Goal: Task Accomplishment & Management: Manage account settings

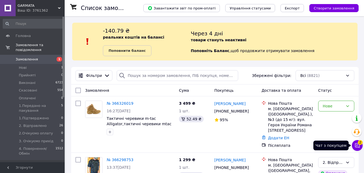
click at [355, 143] on icon at bounding box center [357, 145] width 5 height 5
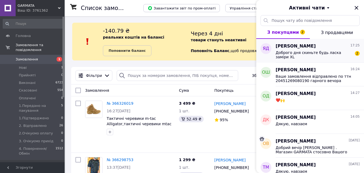
click at [320, 54] on span "Доброго дня скиньте будь ласка заміри XL" at bounding box center [313, 54] width 76 height 9
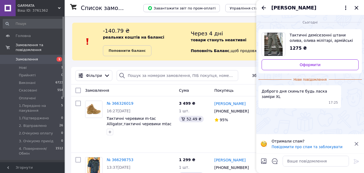
click at [271, 41] on img "Переглянути товар" at bounding box center [273, 44] width 19 height 23
click at [314, 162] on textarea at bounding box center [315, 160] width 66 height 11
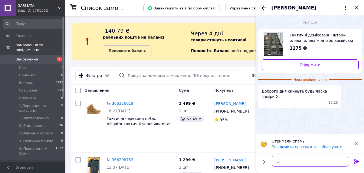
type textarea "L"
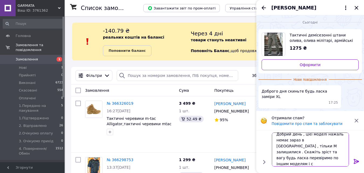
scroll to position [1, 0]
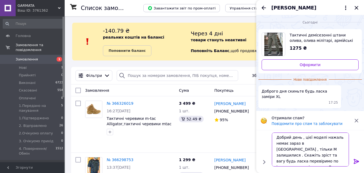
type textarea "Добрий день , цієї моделі нажаль немає зараз в ХЛ , тільки М залишилися . Скажі…"
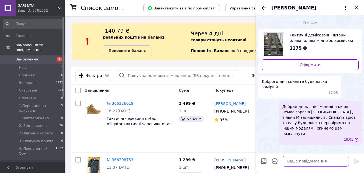
scroll to position [0, 0]
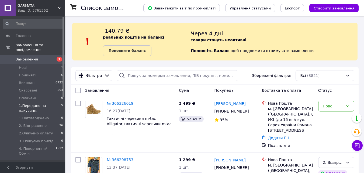
click at [44, 103] on span "1.Передано на пакування" at bounding box center [40, 108] width 42 height 10
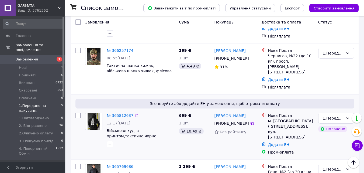
scroll to position [195, 0]
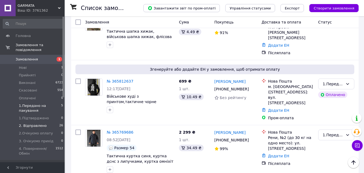
click at [36, 123] on span "2. Відправлено" at bounding box center [33, 125] width 28 height 5
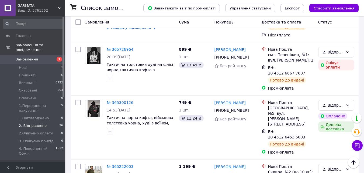
scroll to position [1424, 0]
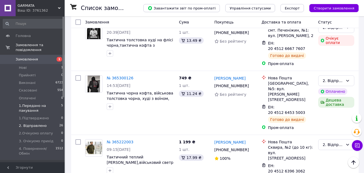
click at [38, 105] on span "1.Передано на пакування" at bounding box center [40, 108] width 42 height 10
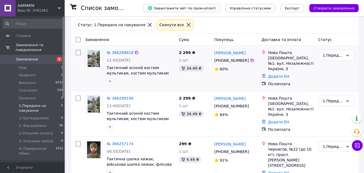
scroll to position [81, 0]
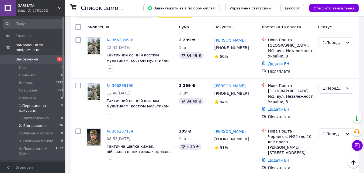
drag, startPoint x: 46, startPoint y: 120, endPoint x: 51, endPoint y: 117, distance: 5.8
click at [47, 122] on li "2. Відправлено 26" at bounding box center [33, 126] width 66 height 8
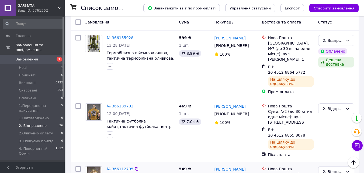
scroll to position [323, 0]
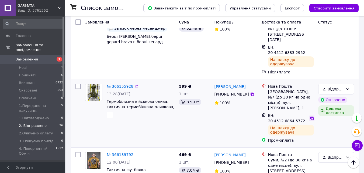
click at [310, 116] on icon at bounding box center [312, 118] width 4 height 4
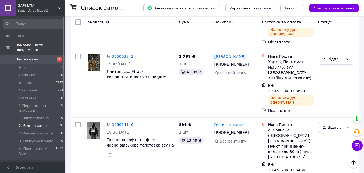
scroll to position [727, 0]
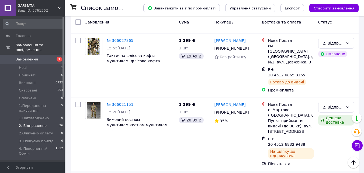
scroll to position [942, 0]
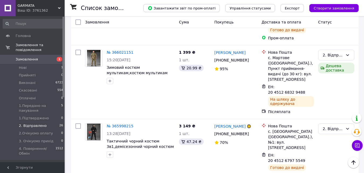
scroll to position [996, 0]
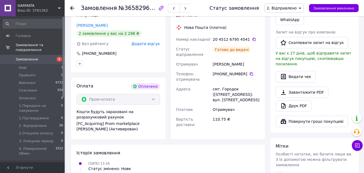
scroll to position [215, 0]
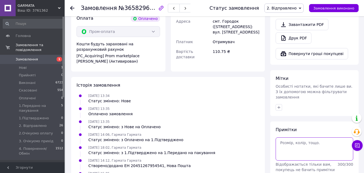
click at [298, 137] on textarea at bounding box center [314, 148] width 78 height 23
paste textarea "Чек № pgGLHYQsaTc"
type textarea "Чек № pgGLHYQsaTc"
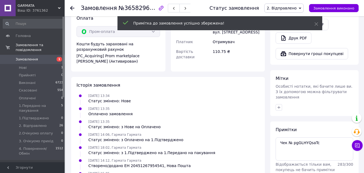
click at [69, 6] on div "Замовлення №365829619 Статус замовлення 2. Відправлено Прийнято Виконано Скасов…" at bounding box center [214, 8] width 299 height 16
click at [72, 7] on icon at bounding box center [72, 8] width 4 height 4
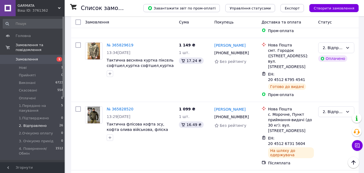
scroll to position [1239, 0]
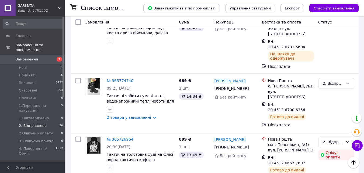
scroll to position [1346, 0]
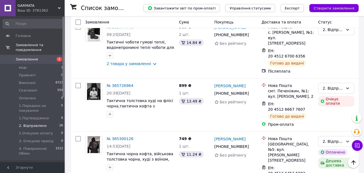
scroll to position [1424, 0]
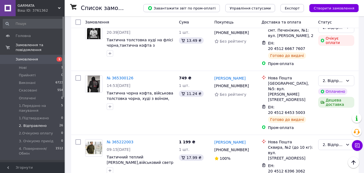
click at [35, 104] on span "1.Передано на пакування" at bounding box center [40, 108] width 42 height 10
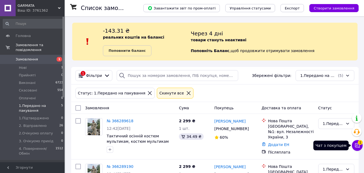
click at [358, 142] on span "1" at bounding box center [360, 142] width 5 height 5
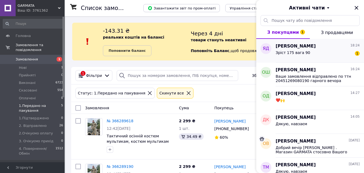
click at [299, 57] on div "Зріст 175 вага 90" at bounding box center [292, 54] width 34 height 8
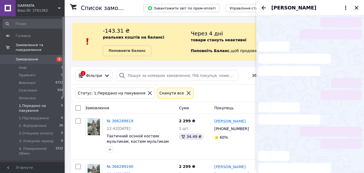
scroll to position [2, 0]
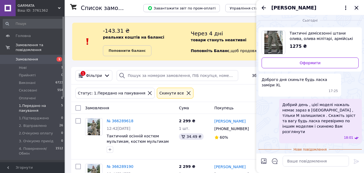
click at [357, 6] on icon "Закрити" at bounding box center [356, 8] width 6 height 6
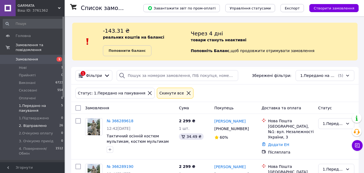
click at [36, 123] on li "2. Відправлено 26" at bounding box center [33, 126] width 66 height 8
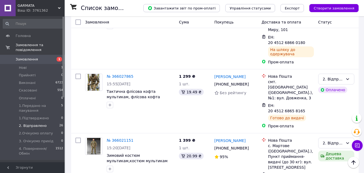
scroll to position [916, 0]
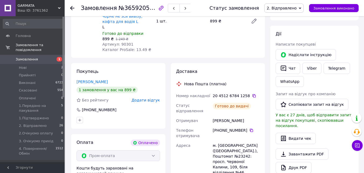
scroll to position [236, 0]
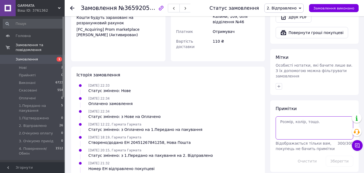
click at [307, 116] on textarea at bounding box center [314, 127] width 78 height 23
paste textarea "Чек № NKaoE2lst_Y"
type textarea "Чек № NKaoE2lst_Y"
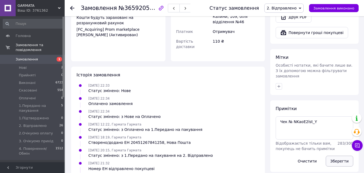
click at [340, 155] on button "Зберегти" at bounding box center [339, 160] width 27 height 11
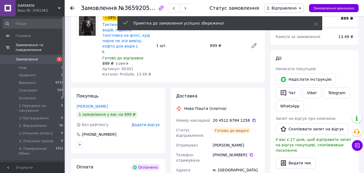
scroll to position [0, 0]
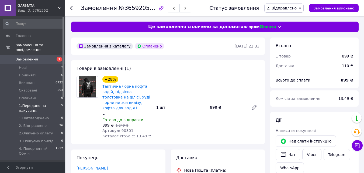
click at [49, 106] on span "1.Передано на пакування" at bounding box center [40, 108] width 42 height 10
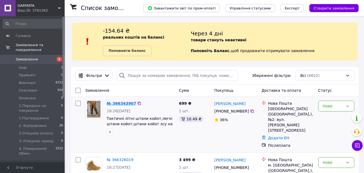
click at [121, 105] on link "№ 366343907" at bounding box center [121, 103] width 29 height 4
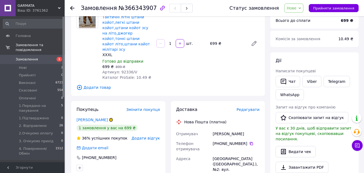
scroll to position [54, 0]
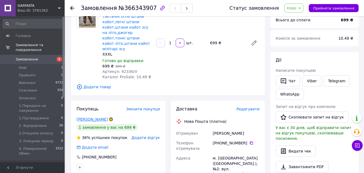
click at [98, 117] on link "Залуцький Тарас" at bounding box center [91, 119] width 31 height 4
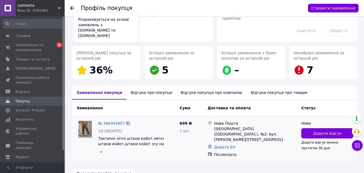
scroll to position [63, 0]
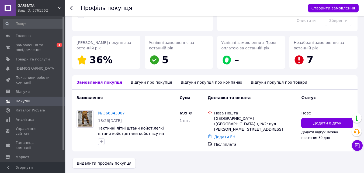
click at [148, 82] on div "Відгуки про покупця" at bounding box center [151, 82] width 50 height 14
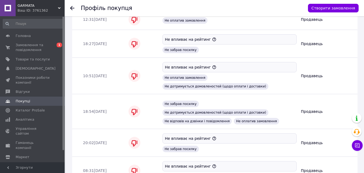
scroll to position [745, 0]
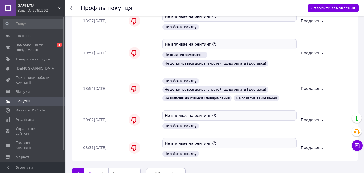
click at [90, 167] on link "2" at bounding box center [90, 172] width 12 height 11
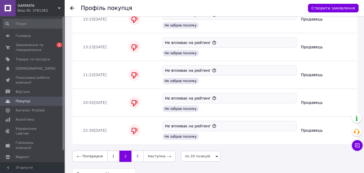
click at [134, 150] on link "3" at bounding box center [137, 155] width 12 height 11
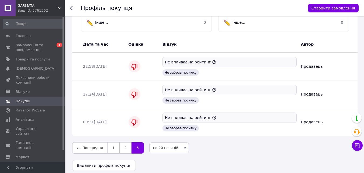
scroll to position [229, 0]
drag, startPoint x: 119, startPoint y: 144, endPoint x: 122, endPoint y: 143, distance: 3.0
click at [119, 143] on link "2" at bounding box center [125, 147] width 12 height 11
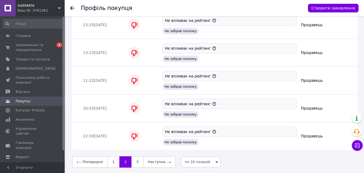
scroll to position [745, 0]
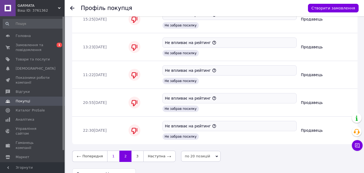
click at [112, 150] on link "1" at bounding box center [113, 155] width 12 height 11
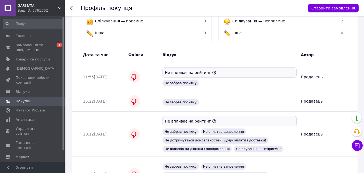
scroll to position [206, 0]
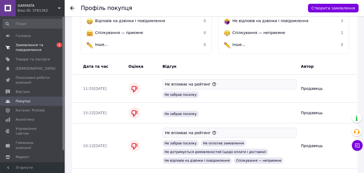
click at [45, 49] on span "Замовлення та повідомлення" at bounding box center [33, 48] width 34 height 10
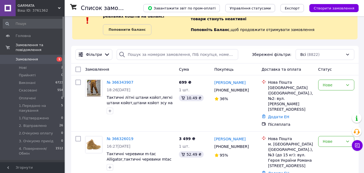
scroll to position [54, 0]
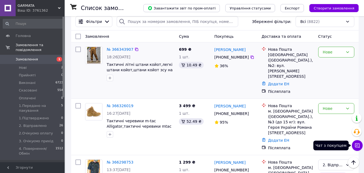
drag, startPoint x: 359, startPoint y: 144, endPoint x: 310, endPoint y: 71, distance: 88.4
click at [360, 144] on button "Чат з покупцем" at bounding box center [357, 145] width 11 height 11
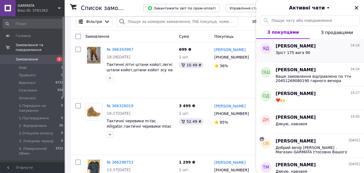
click at [310, 54] on div "Зріст 175 вага 90" at bounding box center [317, 53] width 84 height 9
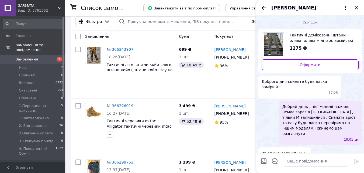
click at [263, 159] on input "Завантажити файли" at bounding box center [263, 161] width 6 height 6
type input "C:\fakepath\2b6e4d47271f5f371f4b.png"
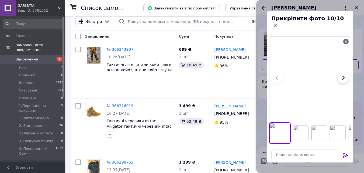
click at [344, 153] on icon at bounding box center [345, 155] width 6 height 6
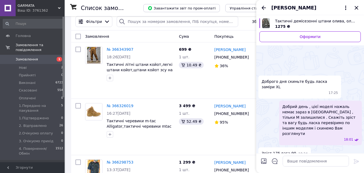
scroll to position [702, 0]
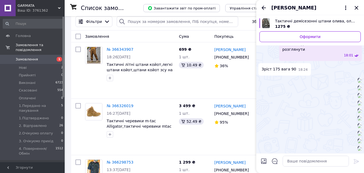
click at [265, 162] on input "Завантажити файли" at bounding box center [263, 161] width 6 height 6
type input "C:\fakepath\GRK_3803-gallery.jpg"
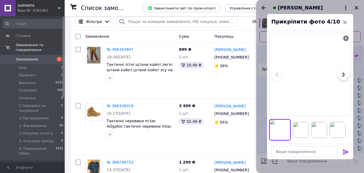
click at [348, 151] on icon at bounding box center [345, 151] width 5 height 5
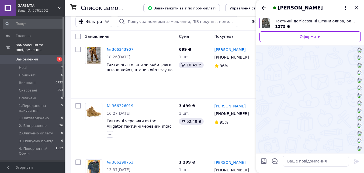
scroll to position [1134, 0]
click at [265, 161] on input "Завантажити файли" at bounding box center [263, 161] width 6 height 6
click at [310, 158] on textarea at bounding box center [315, 160] width 66 height 11
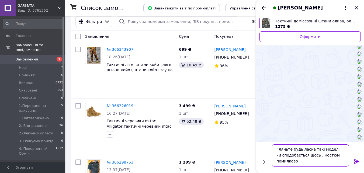
scroll to position [1, 0]
type textarea "Гляньте будь ласка такі моделі чи сподобається щось . Костюм помилково скинули"
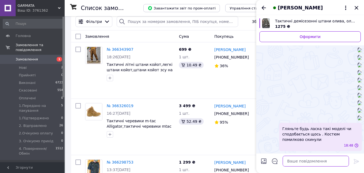
scroll to position [1164, 0]
click at [355, 6] on icon "Закрити" at bounding box center [356, 8] width 6 height 6
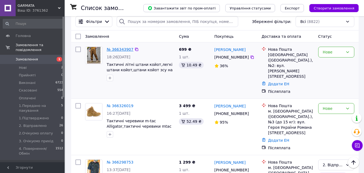
click at [121, 52] on div "№ 366343907" at bounding box center [120, 49] width 28 height 6
click at [121, 51] on link "№ 366343907" at bounding box center [120, 49] width 27 height 4
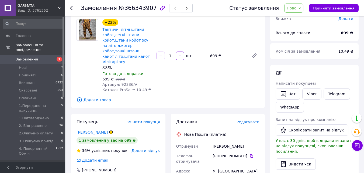
scroll to position [108, 0]
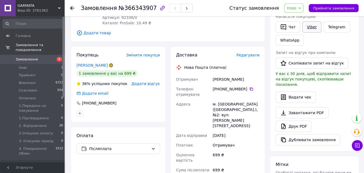
click at [309, 31] on link "Viber" at bounding box center [311, 26] width 19 height 11
click at [310, 30] on link "Viber" at bounding box center [311, 26] width 19 height 11
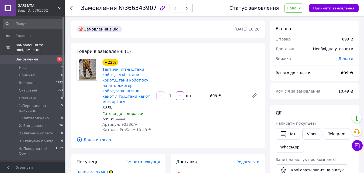
scroll to position [0, 0]
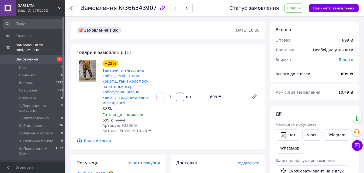
click at [32, 55] on link "Замовлення 1" at bounding box center [33, 59] width 66 height 9
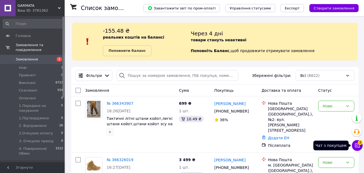
click at [356, 143] on icon at bounding box center [356, 144] width 5 height 5
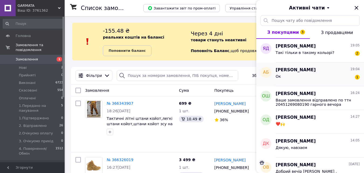
click at [324, 77] on div "Ок 1" at bounding box center [317, 77] width 84 height 9
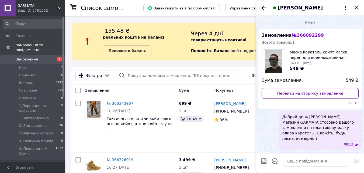
scroll to position [52, 0]
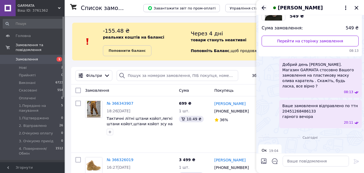
click at [264, 10] on icon "Назад" at bounding box center [263, 8] width 4 height 4
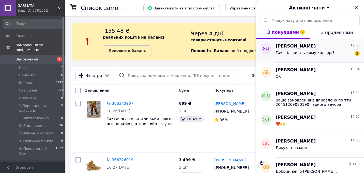
click at [325, 51] on span "Такі тільки в такому кольорі?" at bounding box center [304, 52] width 59 height 4
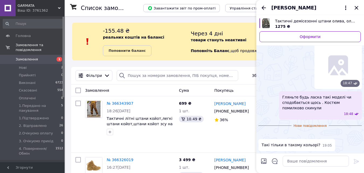
scroll to position [810, 0]
click at [294, 163] on textarea at bounding box center [315, 160] width 66 height 11
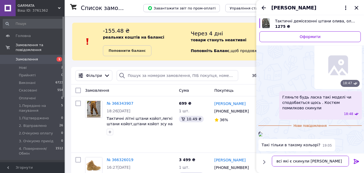
type textarea "всі які є скинули Вам"
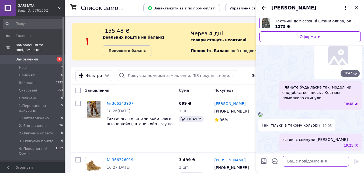
scroll to position [814, 0]
drag, startPoint x: 358, startPoint y: 6, endPoint x: 350, endPoint y: 12, distance: 9.1
click at [357, 7] on icon "Закрити" at bounding box center [356, 8] width 4 height 4
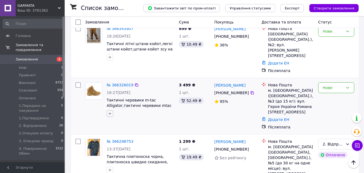
scroll to position [108, 0]
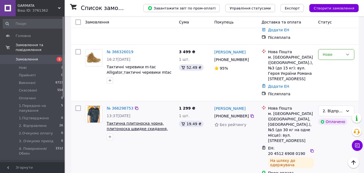
click at [41, 105] on span "1.Передано на пакування" at bounding box center [40, 108] width 42 height 10
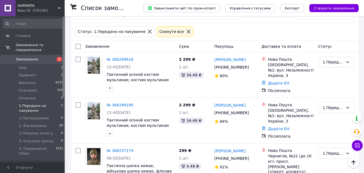
scroll to position [61, 0]
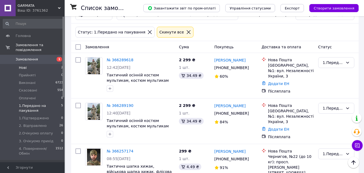
click at [42, 64] on li "Нові 2" at bounding box center [33, 68] width 66 height 8
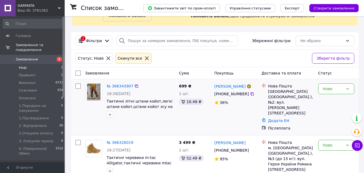
scroll to position [41, 0]
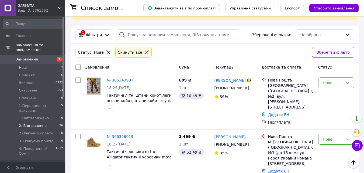
click at [52, 122] on li "2. Відправлено 26" at bounding box center [33, 126] width 66 height 8
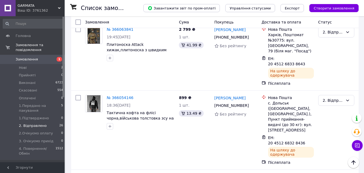
scroll to position [781, 0]
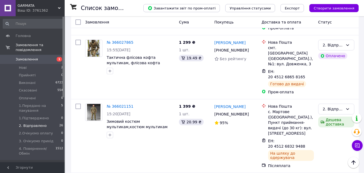
scroll to position [942, 0]
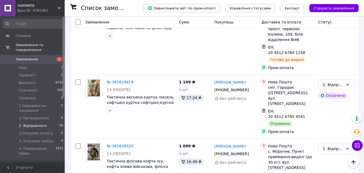
scroll to position [1185, 0]
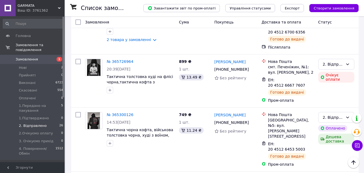
scroll to position [1400, 0]
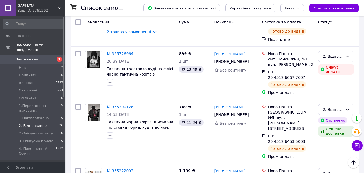
scroll to position [1424, 0]
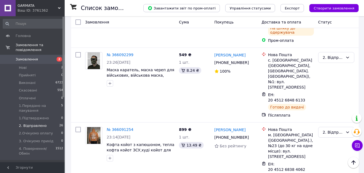
scroll to position [565, 0]
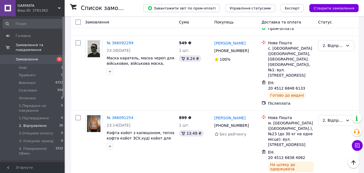
click at [30, 57] on span "Замовлення" at bounding box center [27, 59] width 22 height 5
